Goal: Navigation & Orientation: Find specific page/section

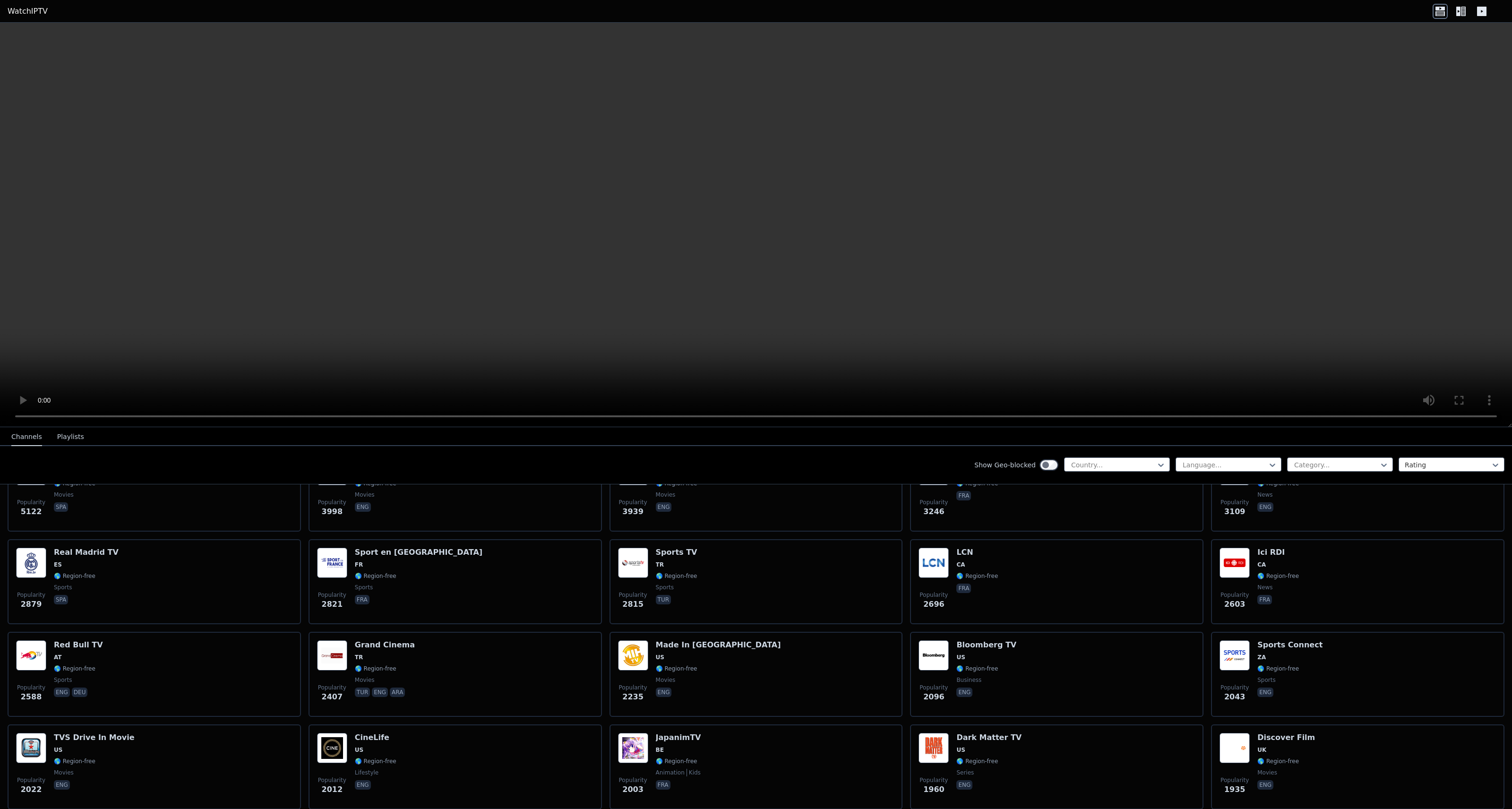
scroll to position [276, 0]
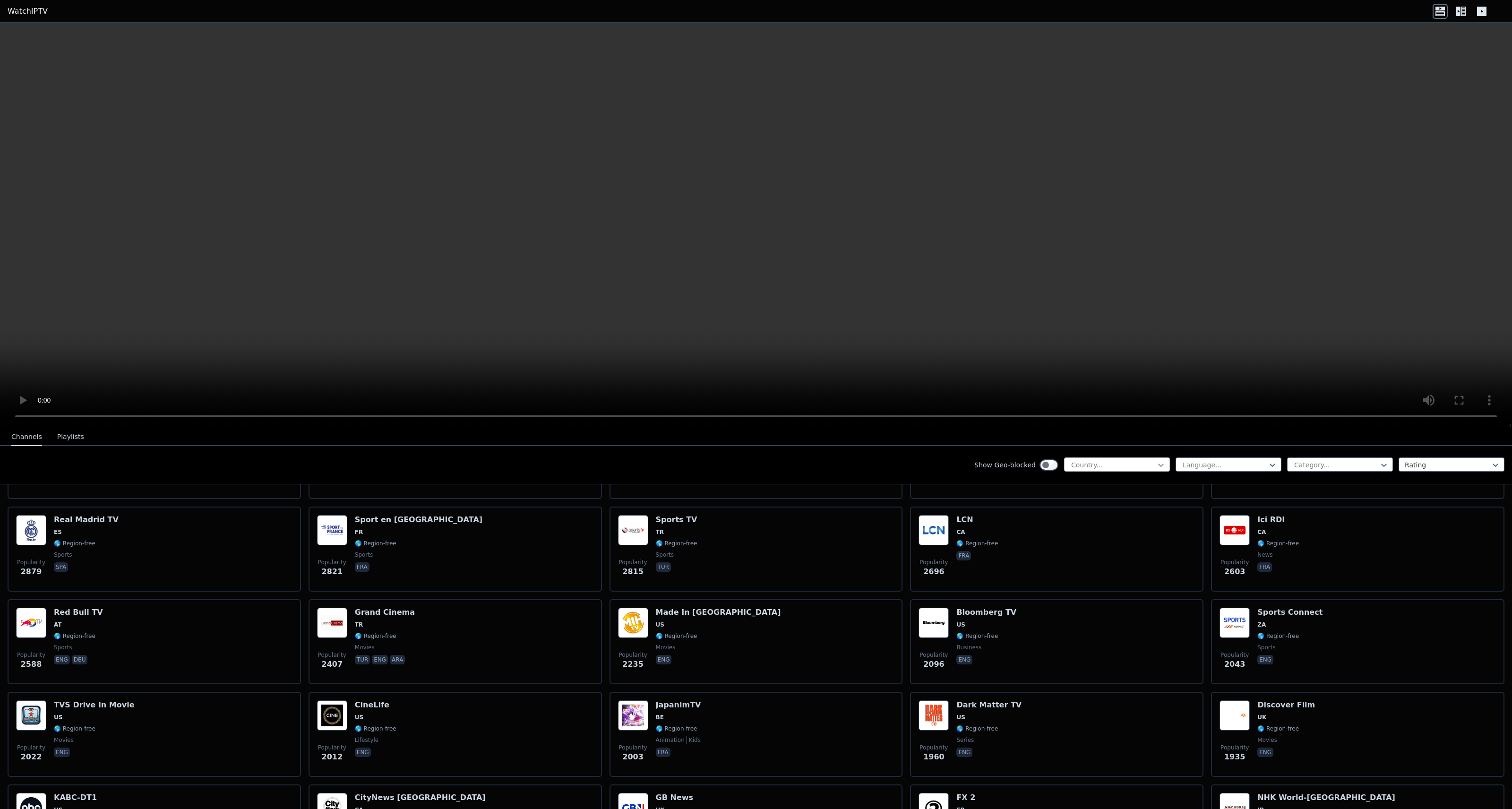
click at [1158, 463] on icon at bounding box center [1161, 465] width 6 height 4
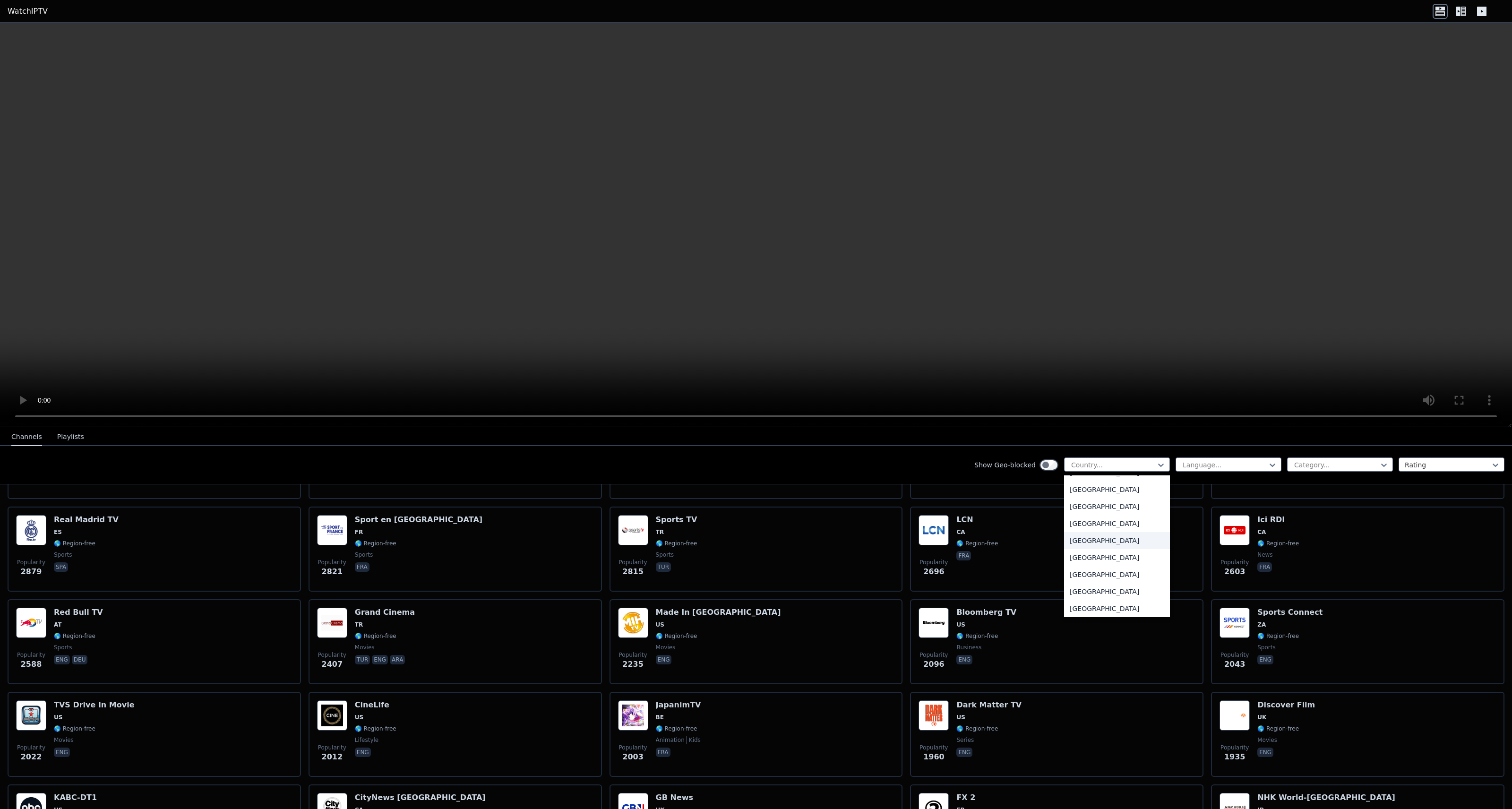
scroll to position [3310, 0]
click at [1103, 514] on div "[GEOGRAPHIC_DATA]" at bounding box center [1117, 518] width 106 height 17
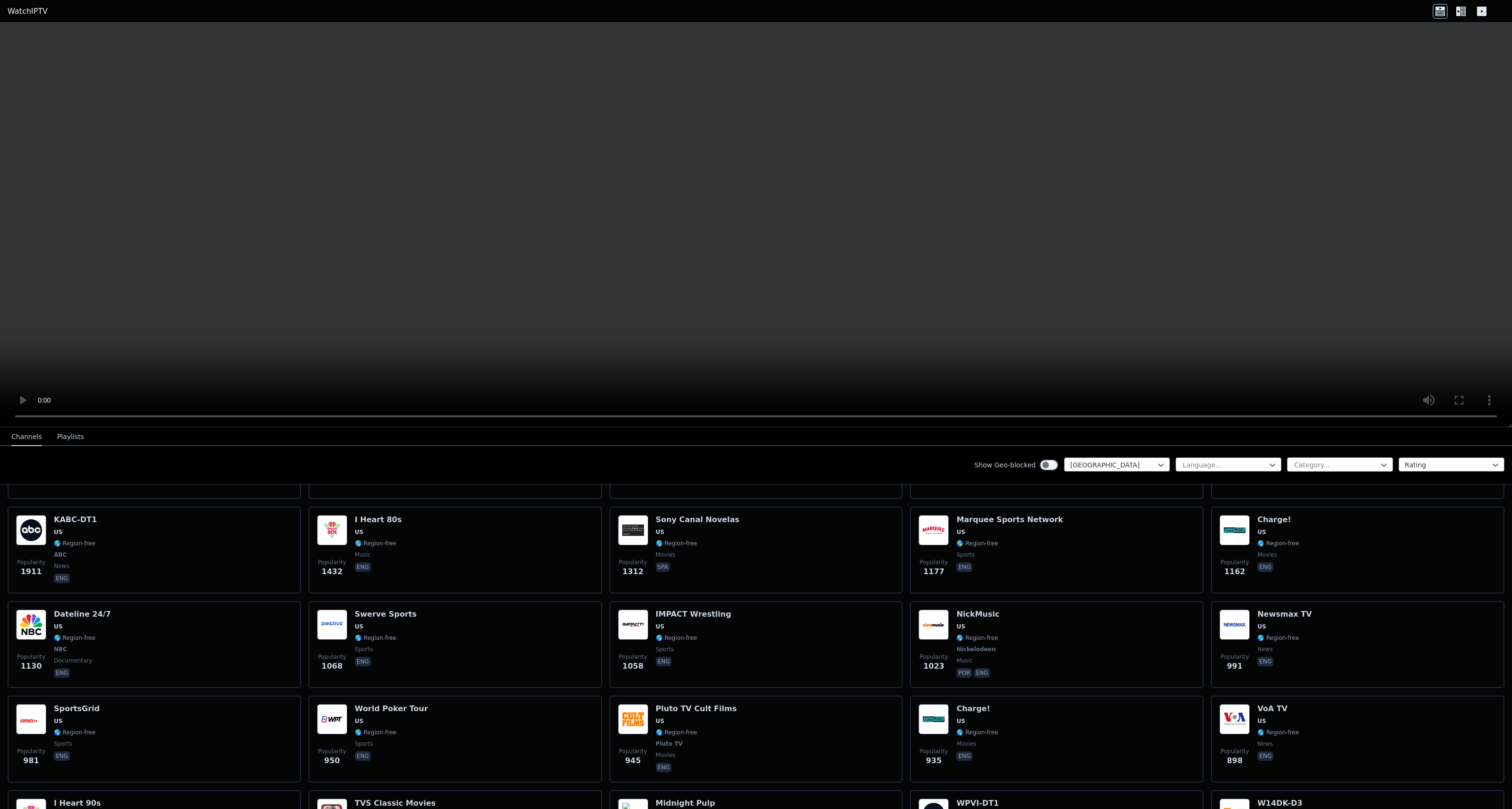
click at [1336, 462] on div at bounding box center [1336, 465] width 86 height 9
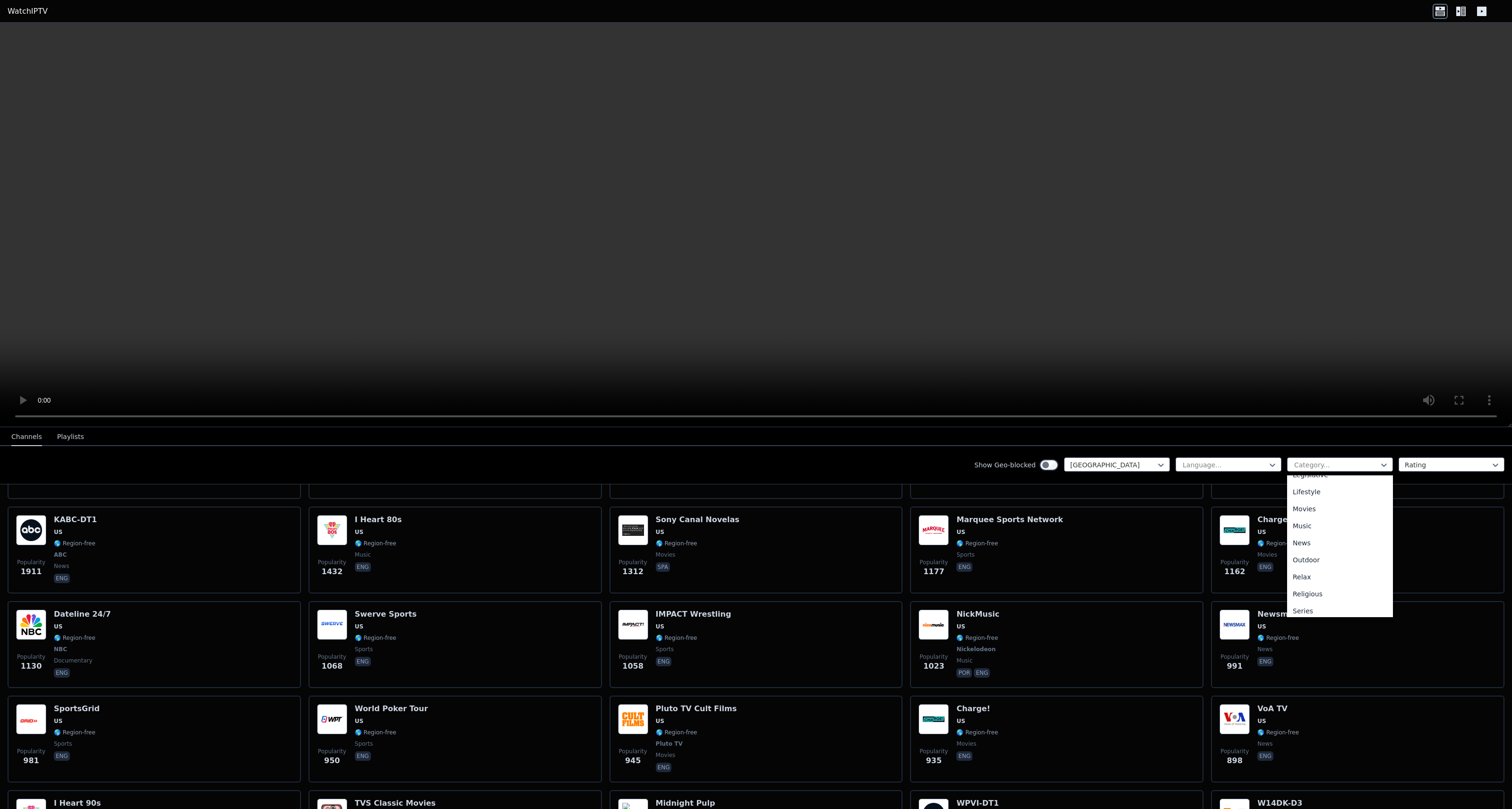
scroll to position [321, 0]
click at [1324, 570] on div "Sports" at bounding box center [1340, 572] width 106 height 17
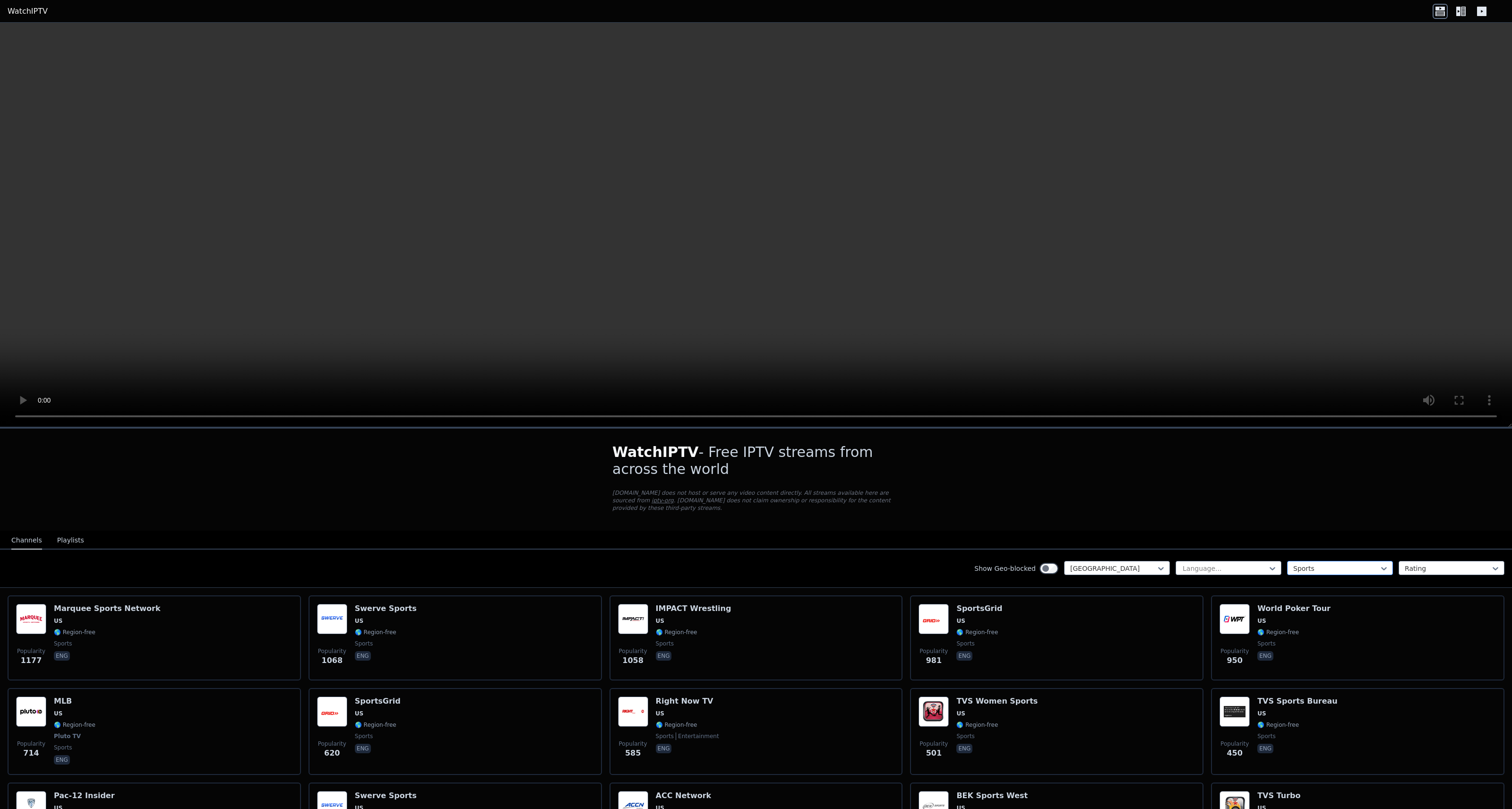
click at [1299, 566] on div at bounding box center [1336, 568] width 86 height 9
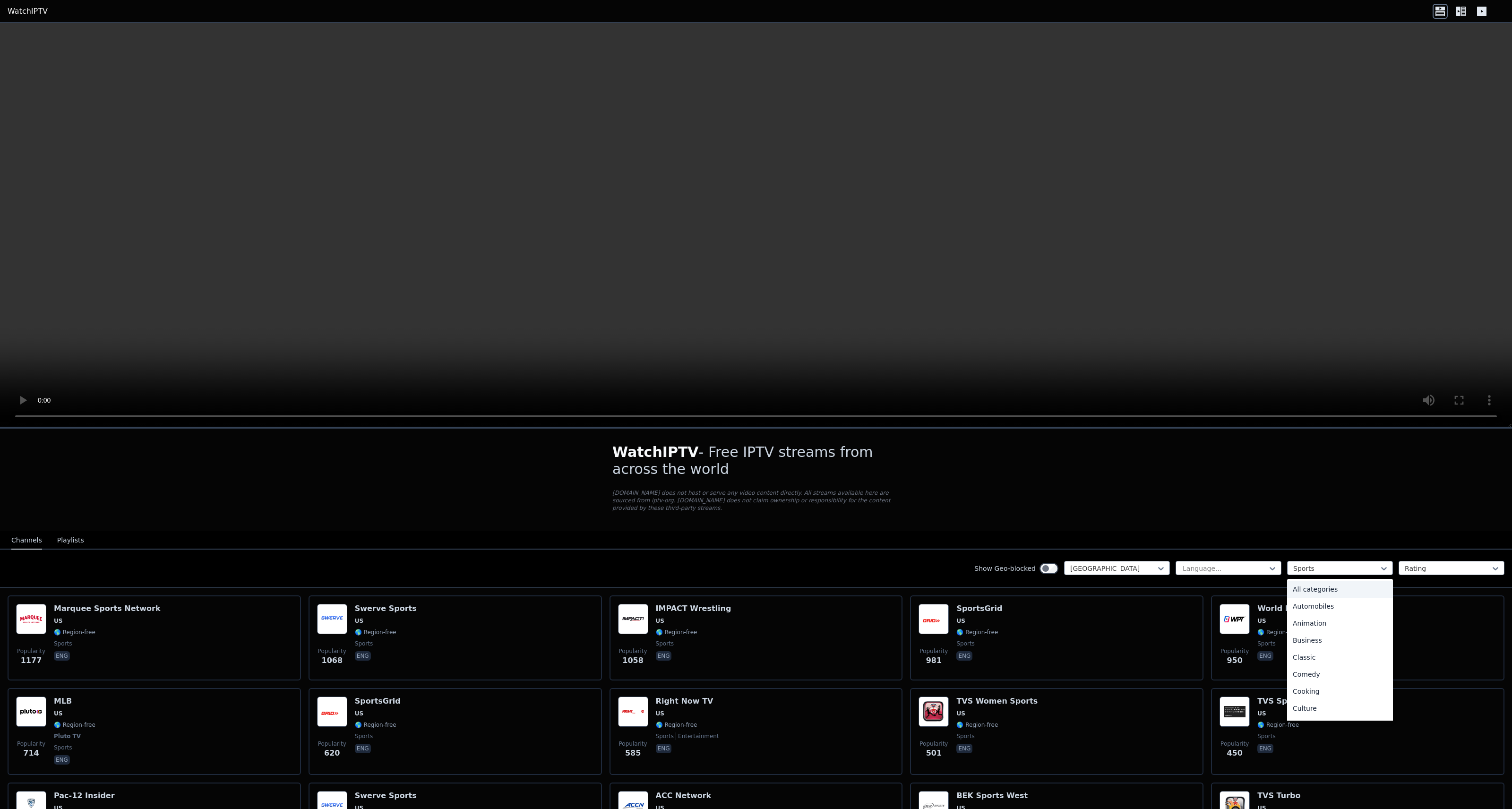
click at [1311, 587] on div "All categories" at bounding box center [1340, 589] width 106 height 17
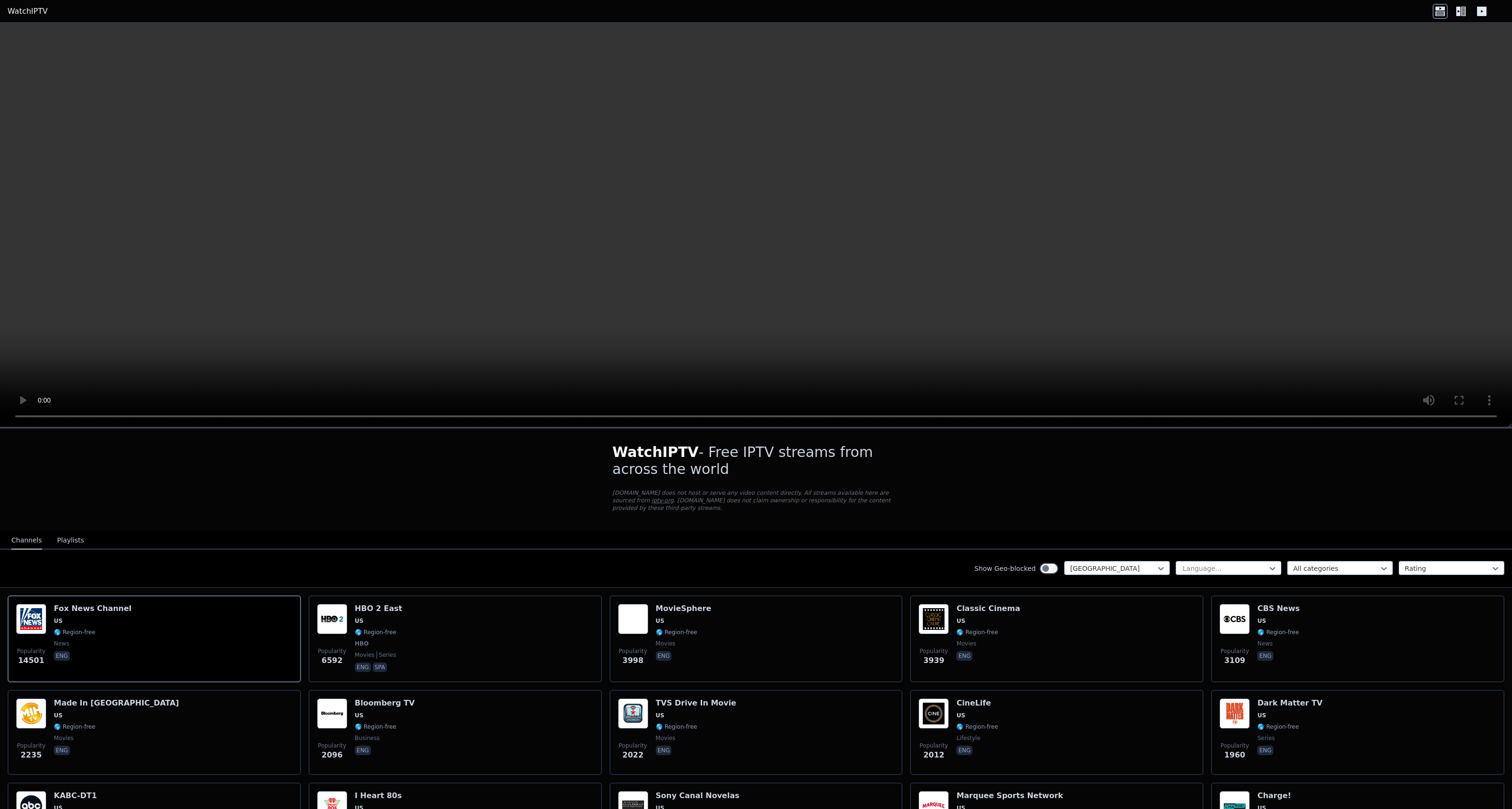
click at [1463, 10] on icon at bounding box center [1463, 11] width 5 height 9
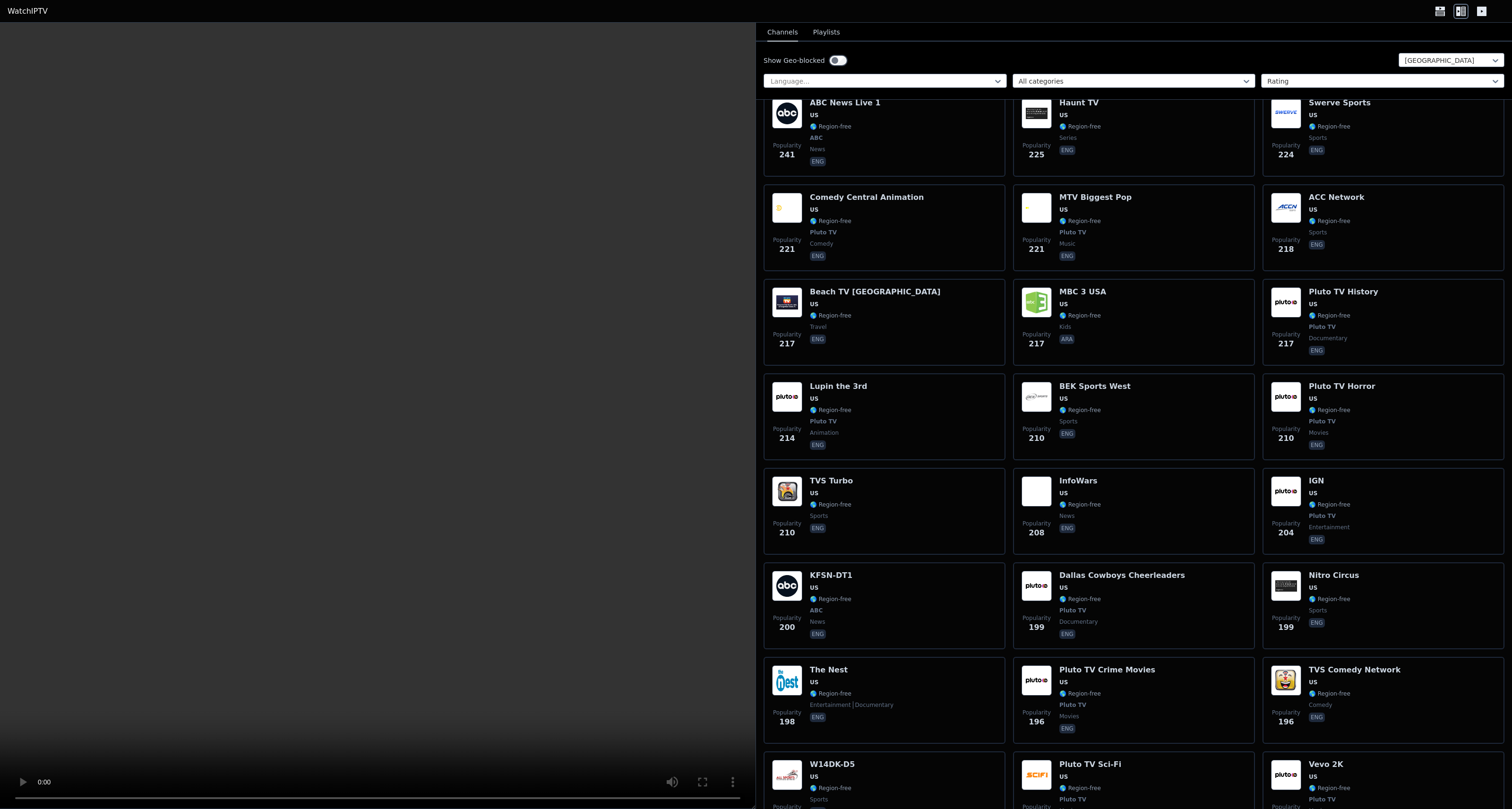
scroll to position [3135, 0]
